Goal: Leave review/rating: Leave review/rating

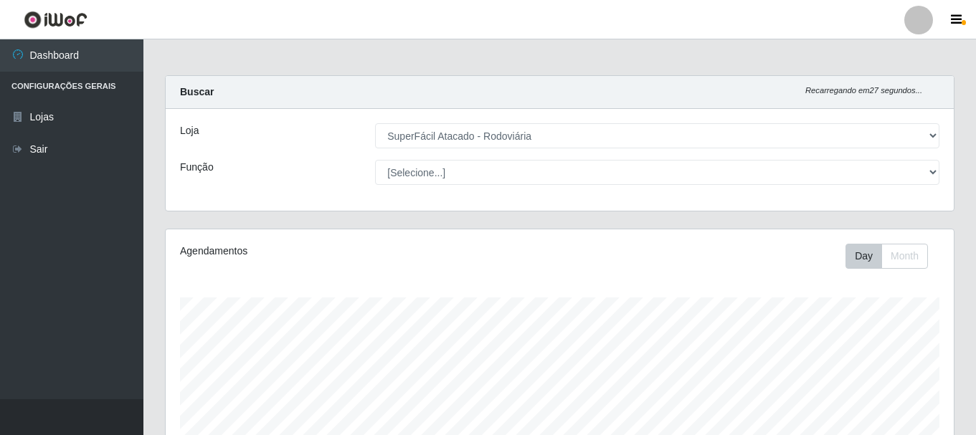
select select "400"
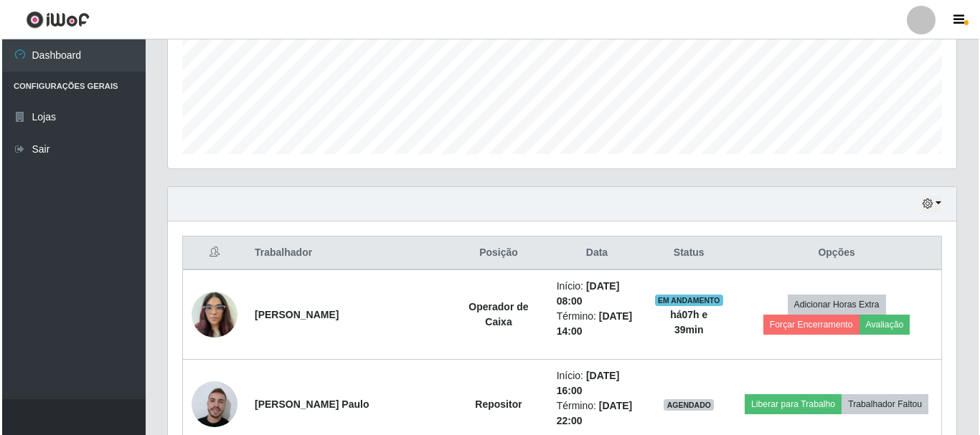
scroll to position [574, 0]
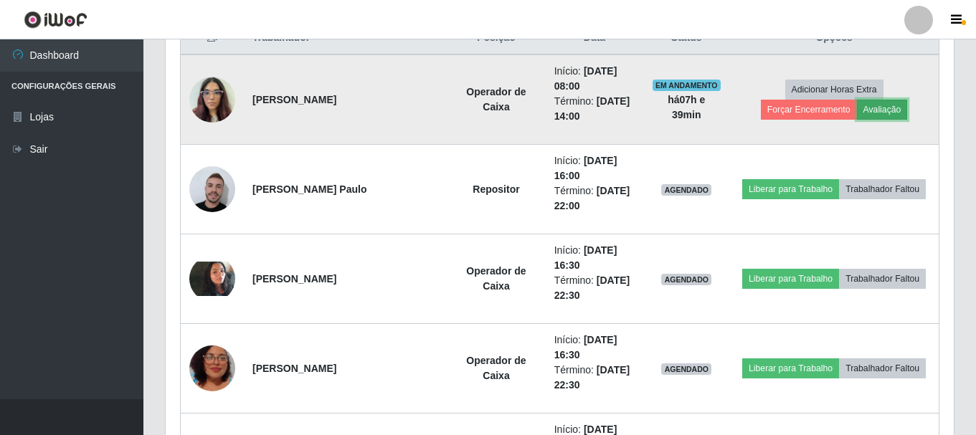
click at [857, 108] on button "Avaliação" at bounding box center [882, 110] width 51 height 20
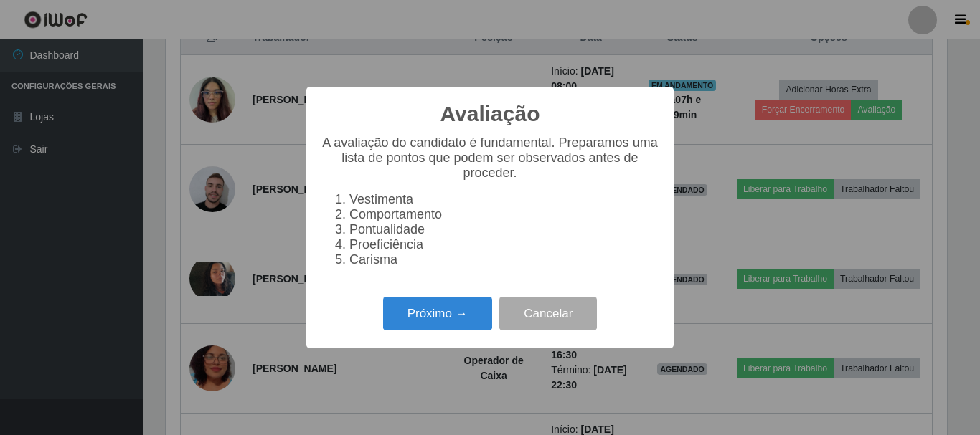
scroll to position [298, 781]
click at [458, 326] on button "Próximo →" at bounding box center [437, 314] width 109 height 34
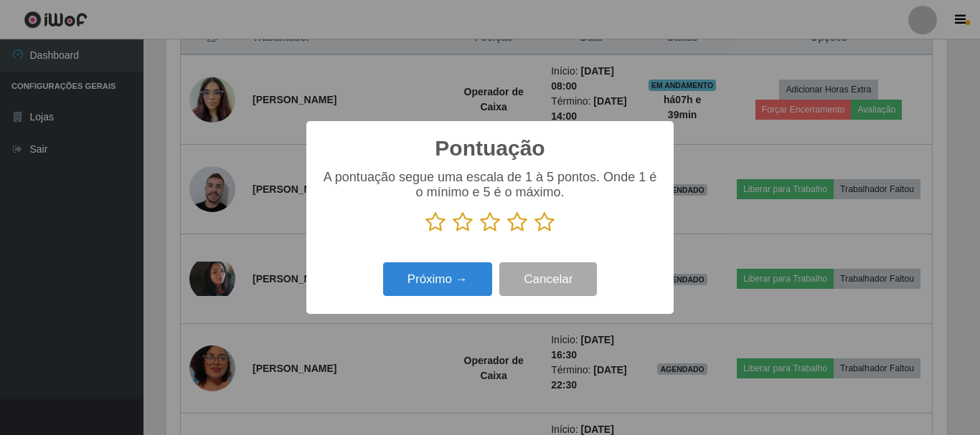
scroll to position [716776, 716292]
click at [539, 227] on icon at bounding box center [544, 223] width 20 height 22
click at [534, 233] on input "radio" at bounding box center [534, 233] width 0 height 0
click at [443, 303] on div "Pontuação × A pontuação segue uma escala de 1 à 5 pontos. Onde 1 é o mínimo e 5…" at bounding box center [489, 217] width 367 height 193
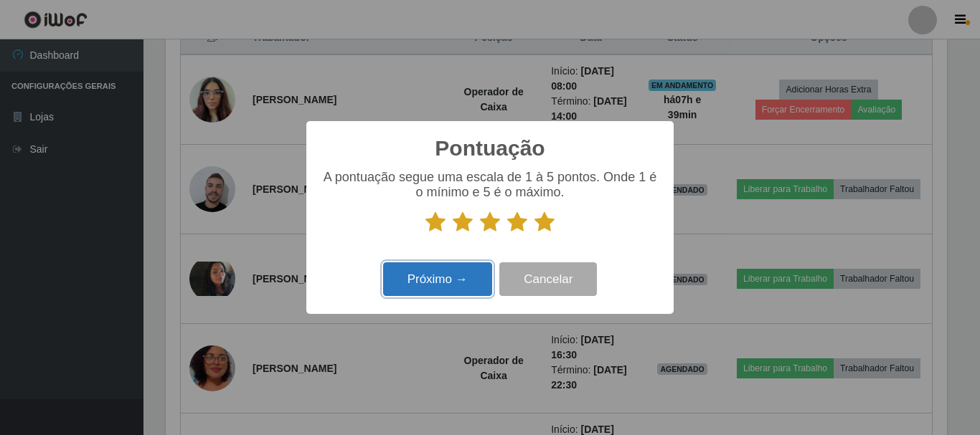
click at [448, 274] on button "Próximo →" at bounding box center [437, 279] width 109 height 34
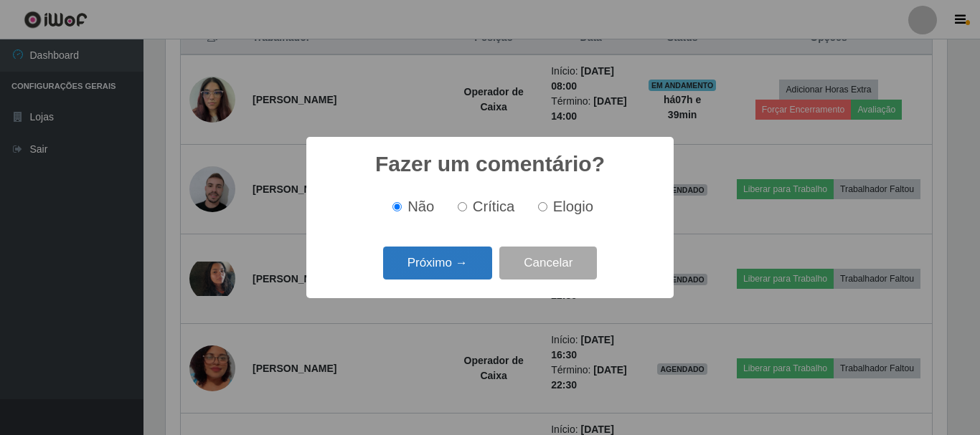
click at [457, 266] on button "Próximo →" at bounding box center [437, 264] width 109 height 34
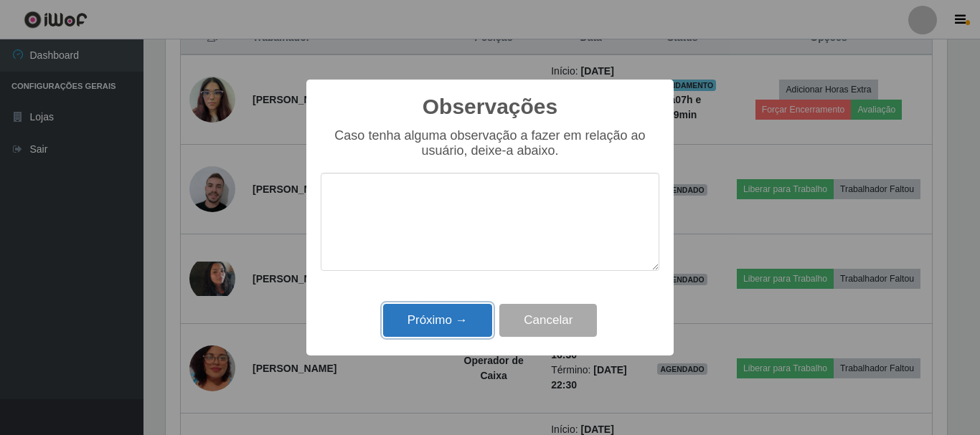
click at [455, 321] on button "Próximo →" at bounding box center [437, 321] width 109 height 34
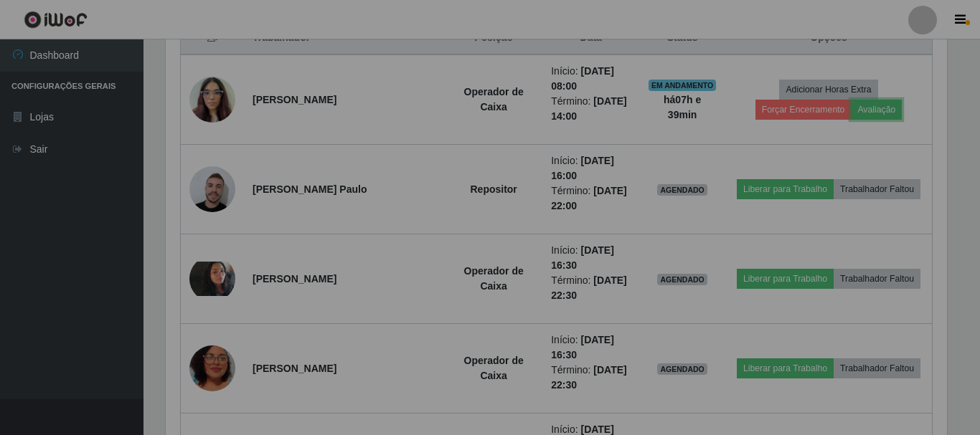
scroll to position [298, 788]
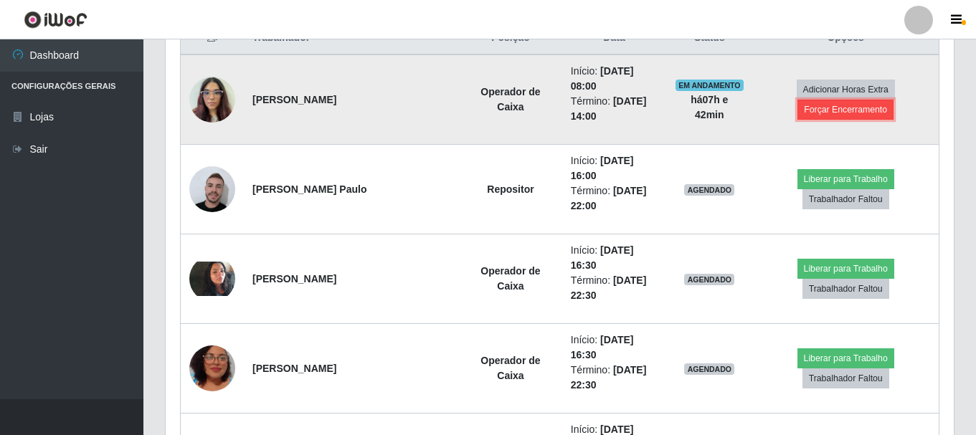
click at [838, 110] on button "Forçar Encerramento" at bounding box center [845, 110] width 96 height 20
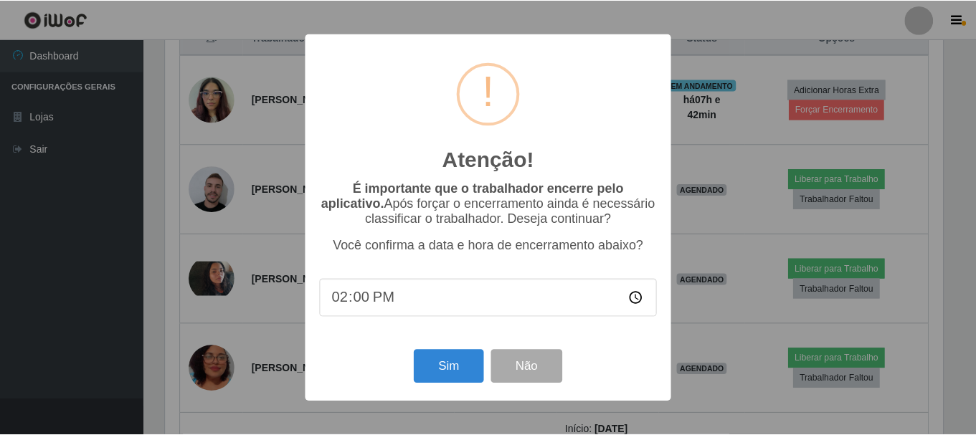
scroll to position [298, 781]
click at [465, 367] on button "Sim" at bounding box center [450, 367] width 70 height 34
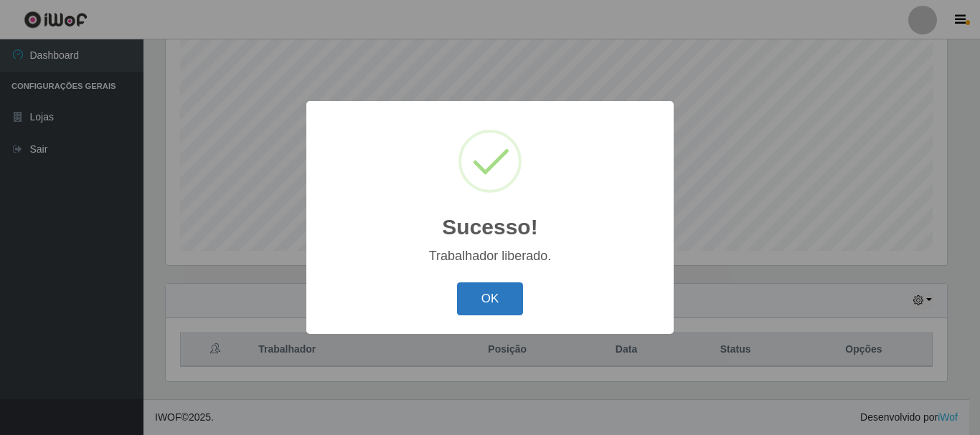
click at [480, 297] on button "OK" at bounding box center [490, 300] width 67 height 34
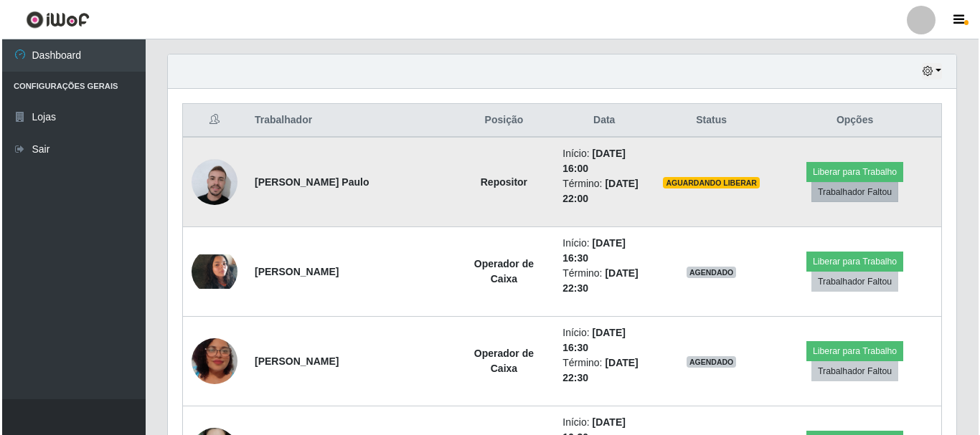
scroll to position [492, 0]
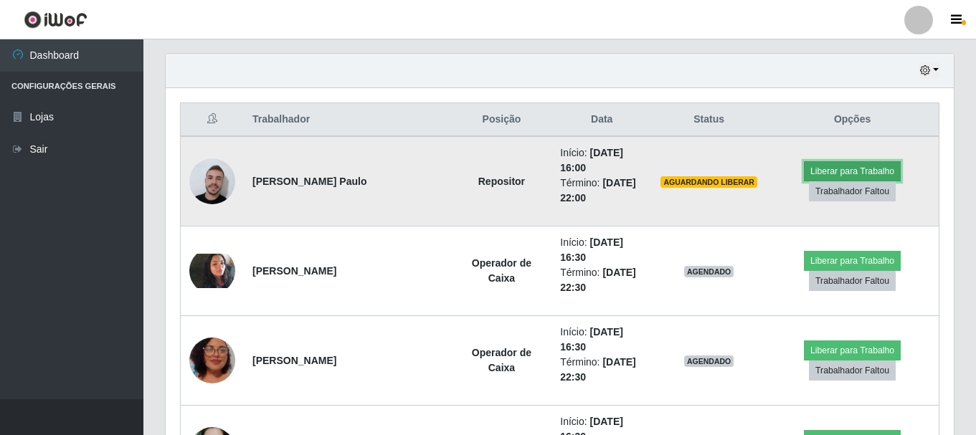
click at [826, 172] on button "Liberar para Trabalho" at bounding box center [852, 171] width 97 height 20
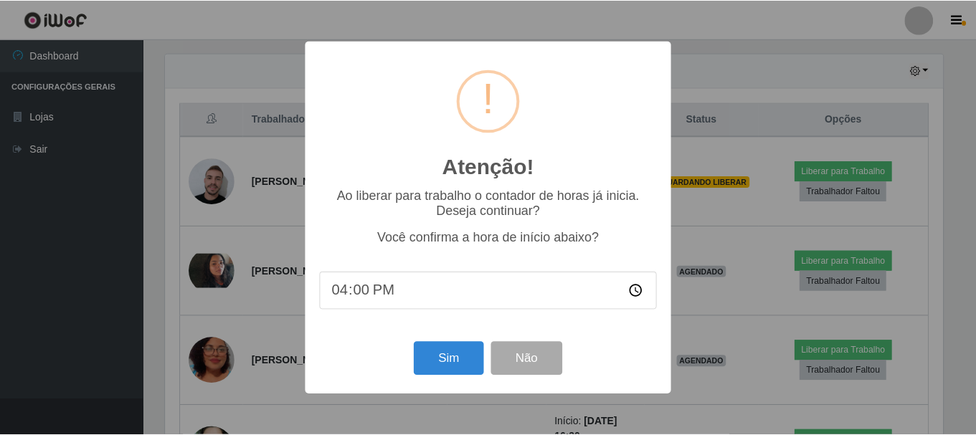
scroll to position [298, 781]
click at [454, 361] on button "Sim" at bounding box center [450, 359] width 70 height 34
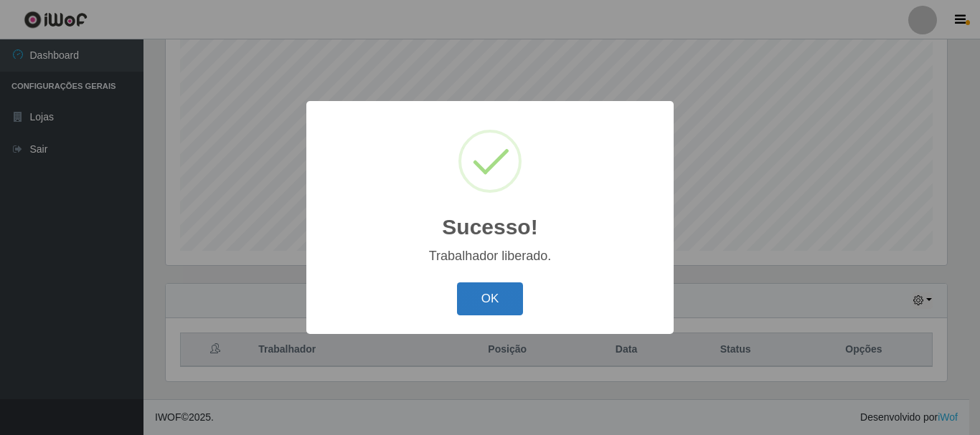
click at [479, 295] on button "OK" at bounding box center [490, 300] width 67 height 34
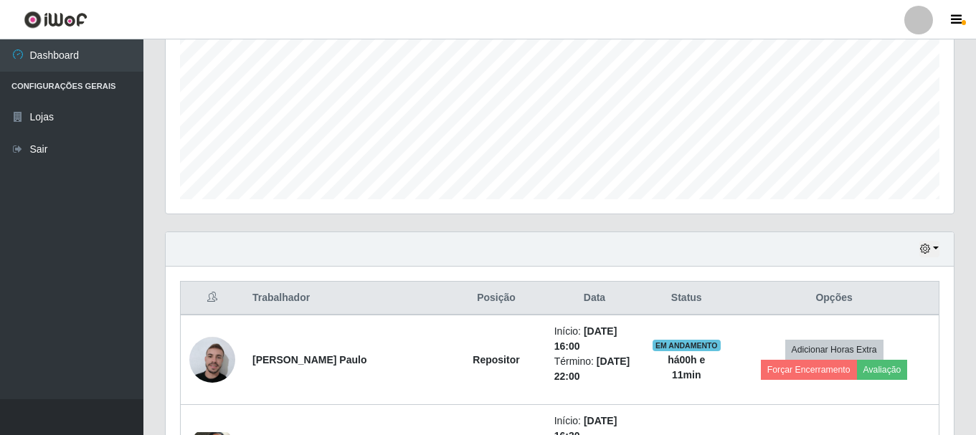
scroll to position [118, 0]
